Goal: Task Accomplishment & Management: Manage account settings

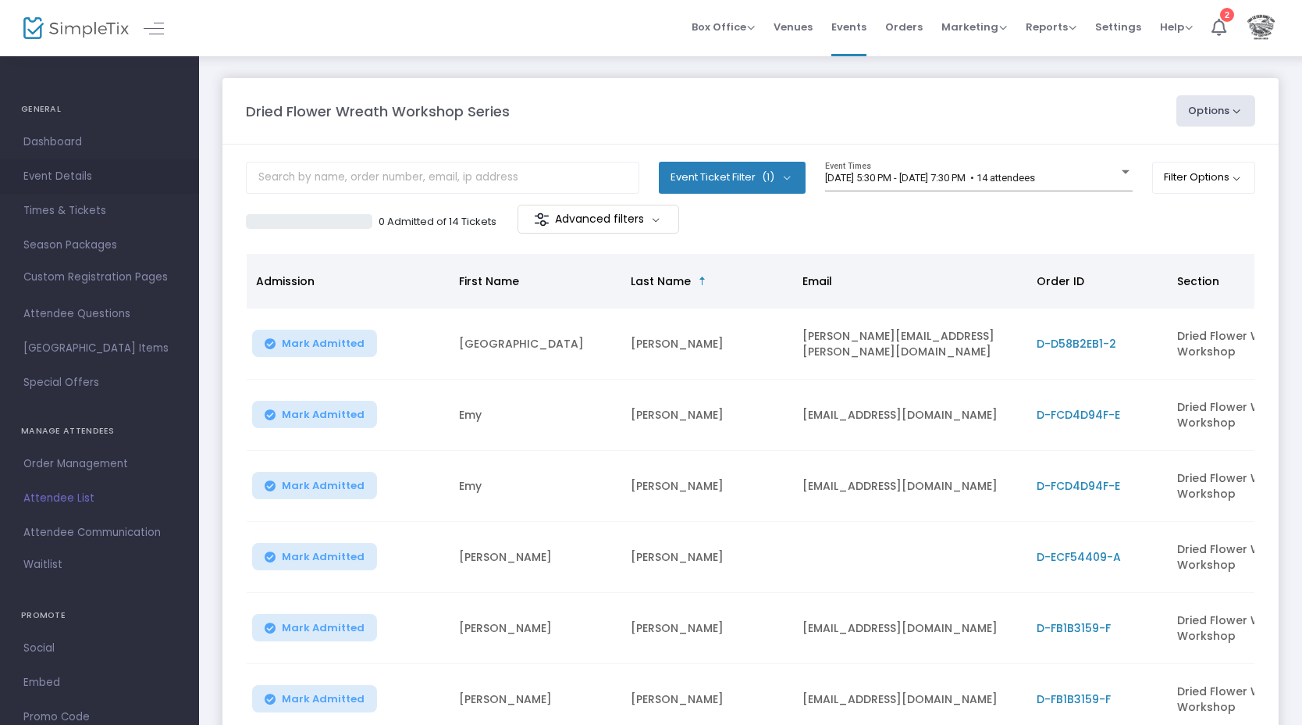
click at [74, 174] on span "Event Details" at bounding box center [99, 176] width 152 height 20
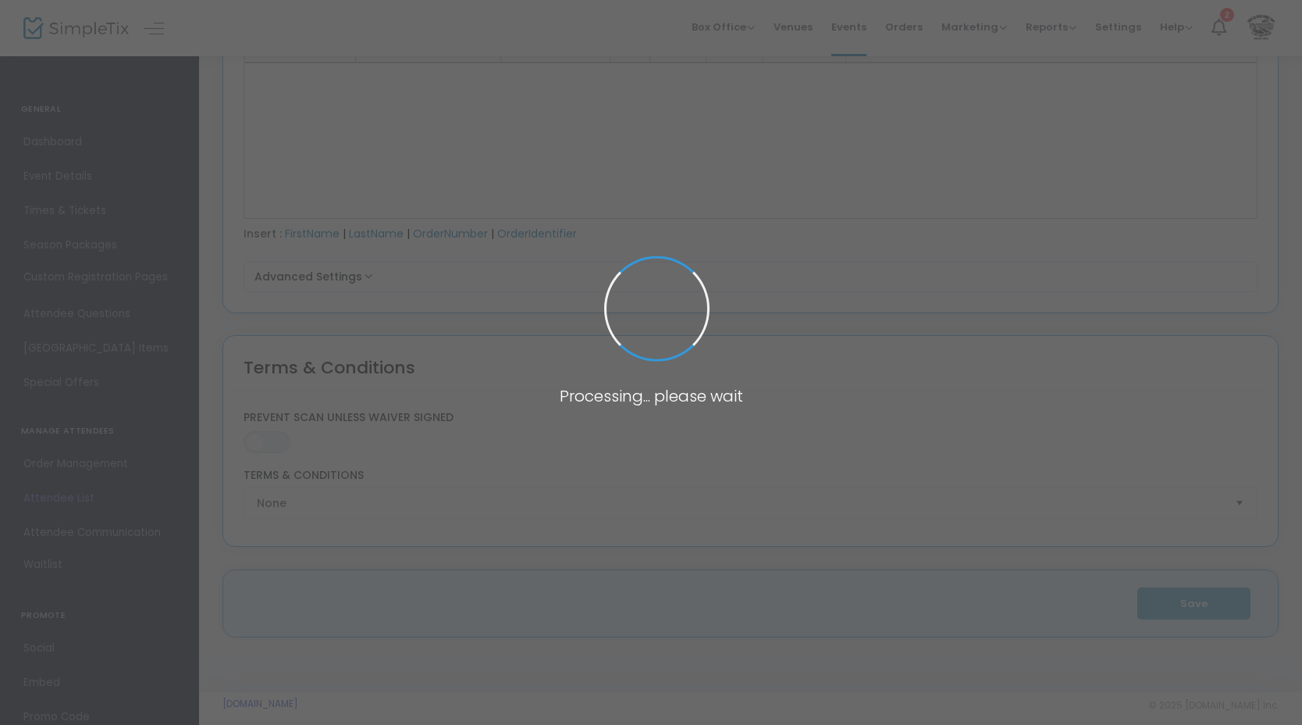
type input "Dried Flower Wreath Workshop Series"
type textarea "Our Dried Flower Wreath Workshop offers a relaxed, hands-on experience where yo…"
type input "6.000 %"
type input "Register Now"
type input "[PERSON_NAME] Family Farm"
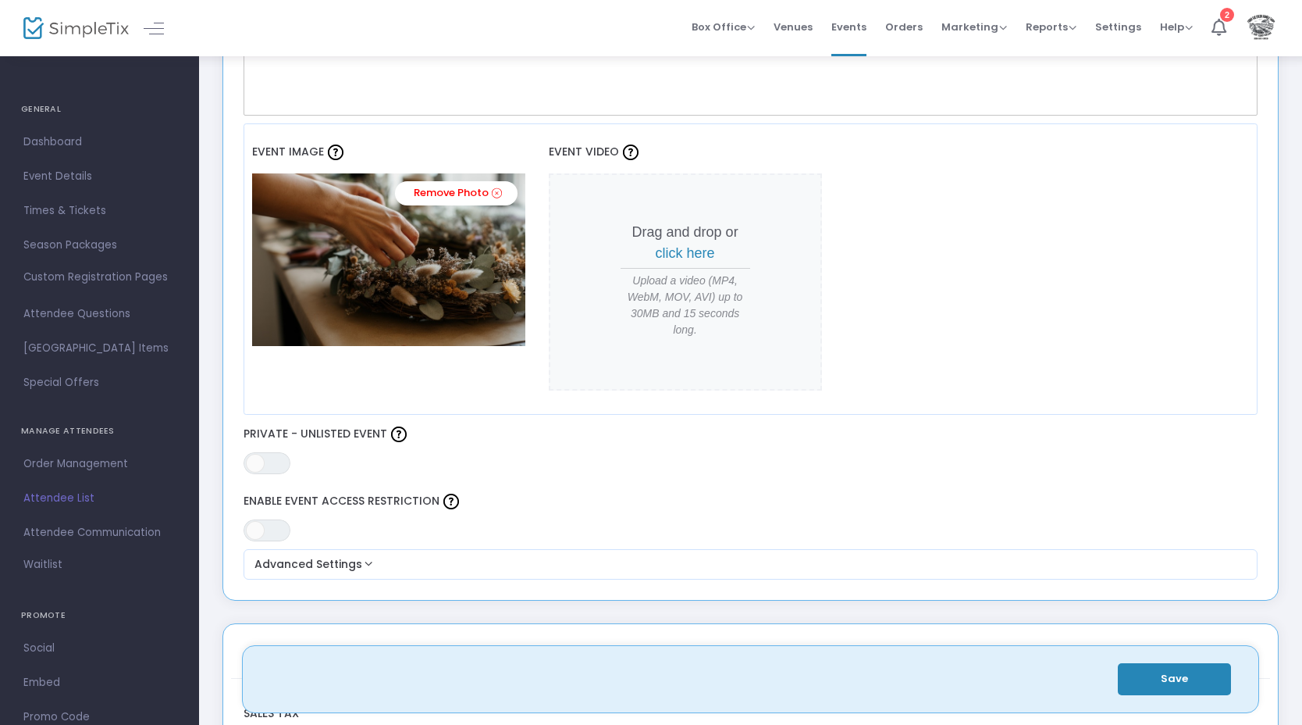
scroll to position [611, 0]
click at [49, 211] on span "Times & Tickets" at bounding box center [99, 211] width 152 height 20
